Goal: Navigation & Orientation: Find specific page/section

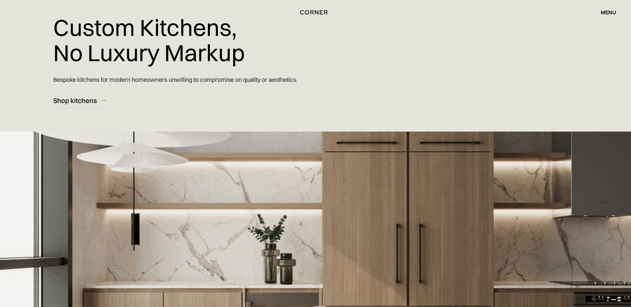
scroll to position [133, 0]
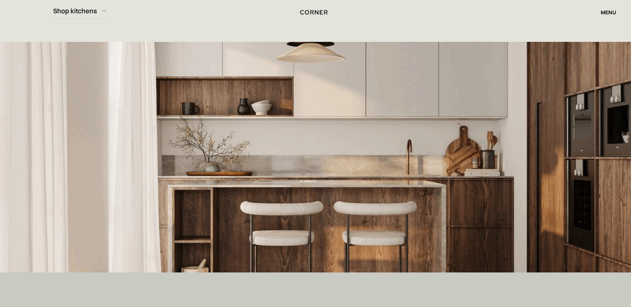
click at [602, 11] on div "menu" at bounding box center [607, 12] width 15 height 5
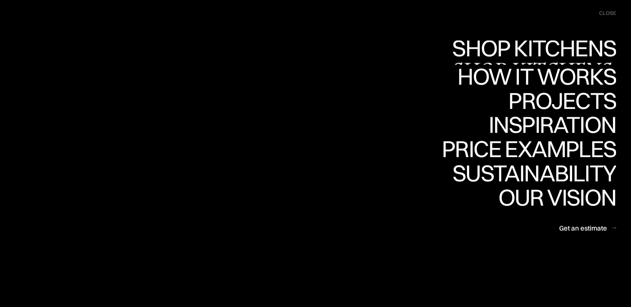
click at [0, 0] on div "Shop Kitchens" at bounding box center [0, 0] width 0 height 0
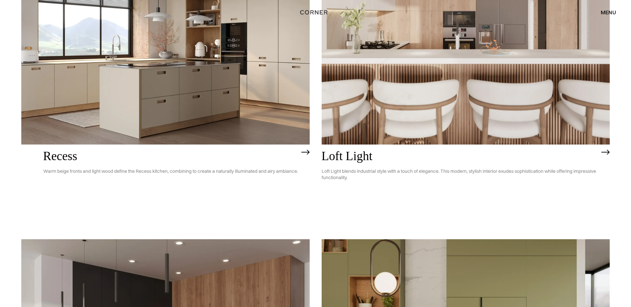
scroll to position [1163, 0]
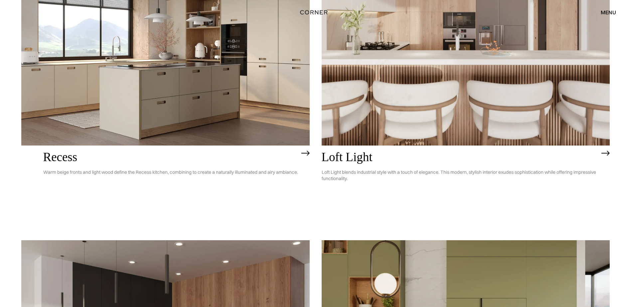
click at [361, 156] on h2 "Loft Light" at bounding box center [459, 158] width 277 height 14
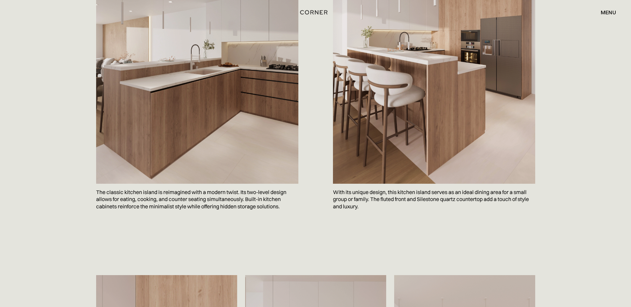
scroll to position [1030, 0]
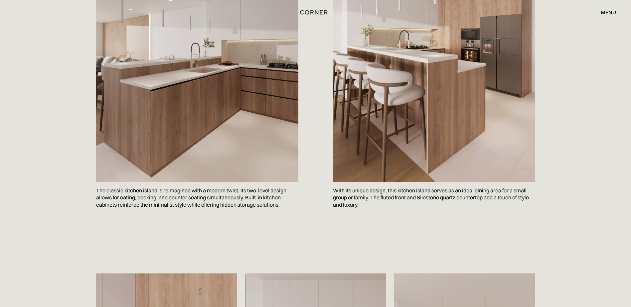
click at [607, 14] on div "menu" at bounding box center [607, 12] width 15 height 5
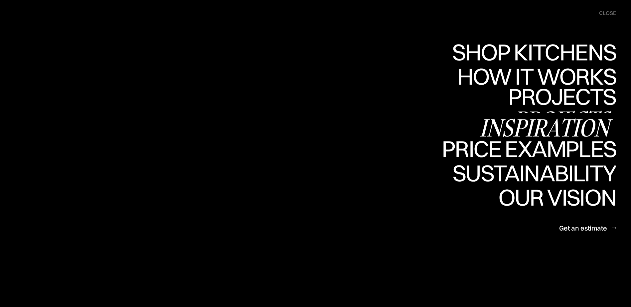
click at [549, 104] on link "Projects Projects" at bounding box center [562, 101] width 108 height 24
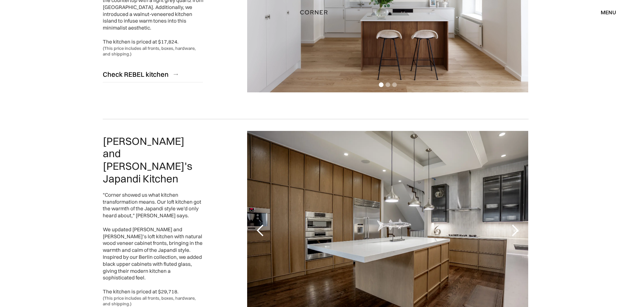
scroll to position [233, 0]
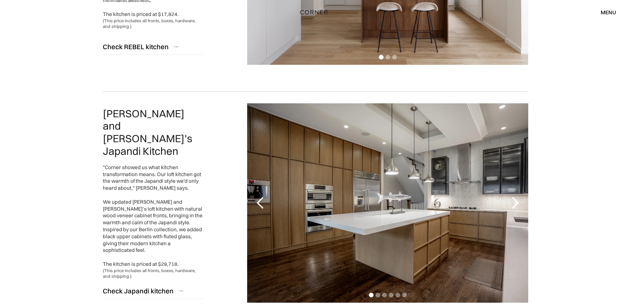
click at [518, 203] on div "next slide" at bounding box center [514, 202] width 13 height 13
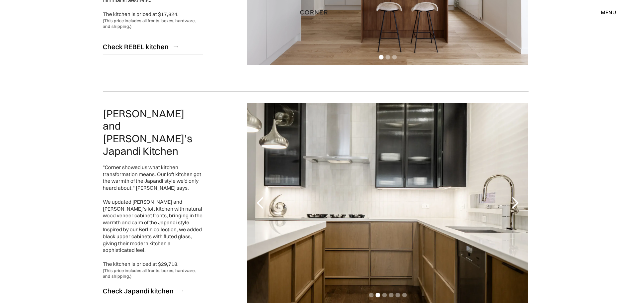
click at [518, 203] on div "next slide" at bounding box center [514, 202] width 13 height 13
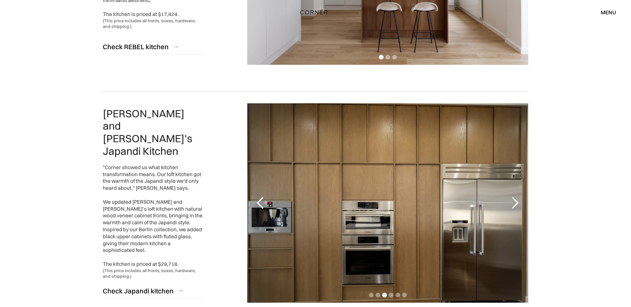
click at [518, 203] on div "next slide" at bounding box center [514, 202] width 13 height 13
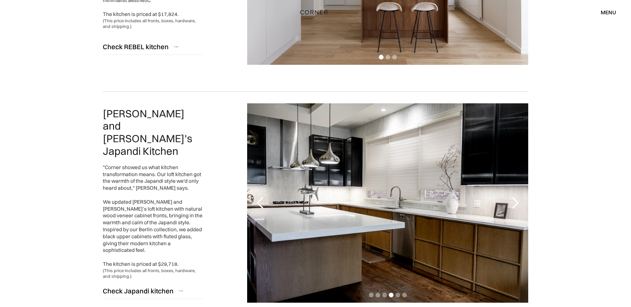
click at [516, 207] on div "next slide" at bounding box center [514, 202] width 13 height 13
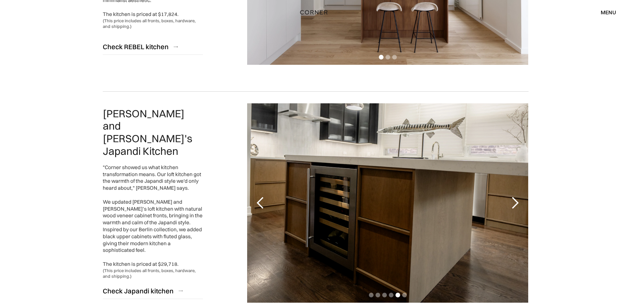
click at [516, 207] on div "next slide" at bounding box center [514, 202] width 13 height 13
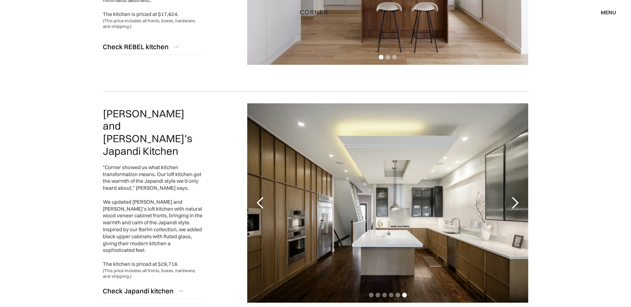
click at [516, 207] on div "next slide" at bounding box center [514, 202] width 13 height 13
